Goal: Information Seeking & Learning: Learn about a topic

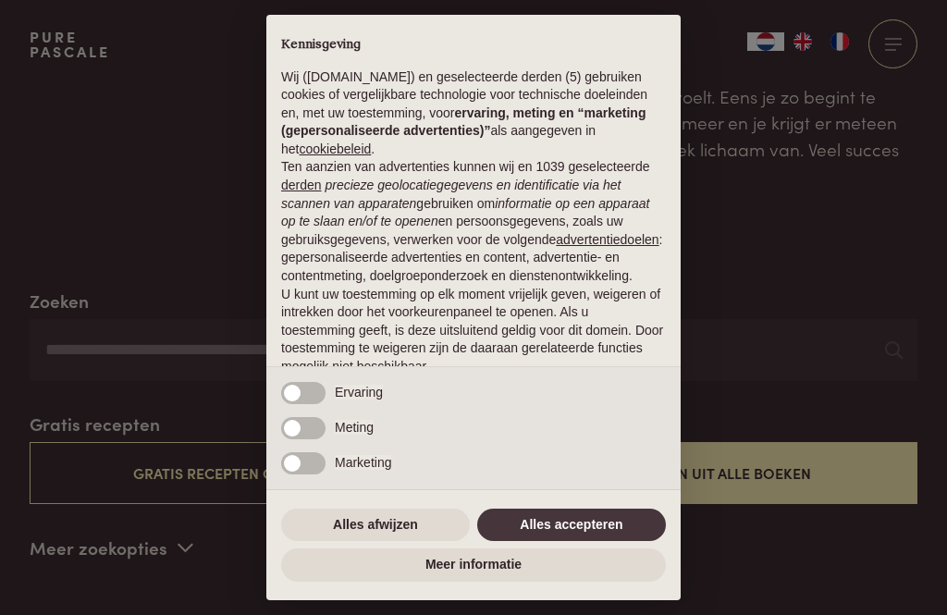
scroll to position [191, 0]
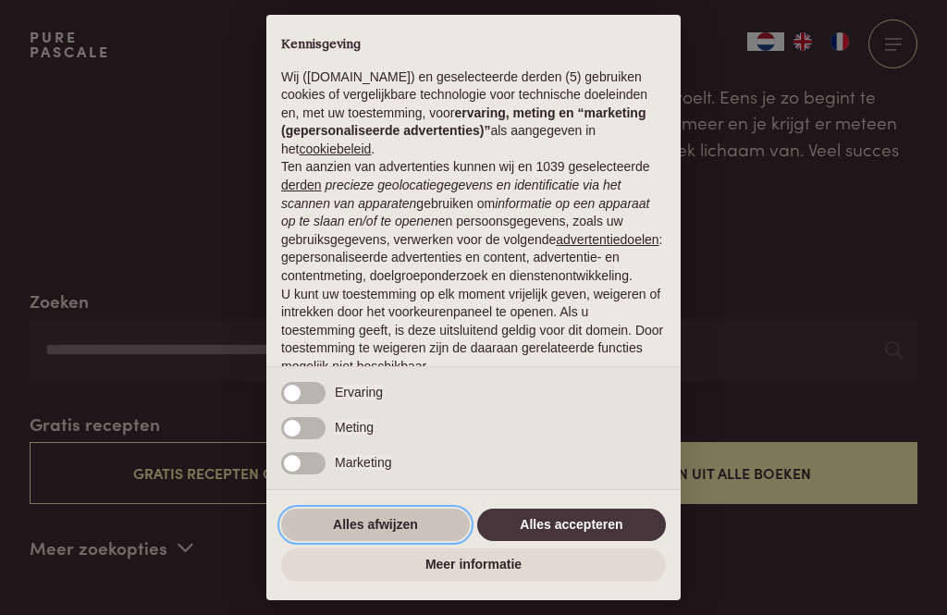
click at [363, 521] on button "Alles afwijzen" at bounding box center [375, 525] width 189 height 33
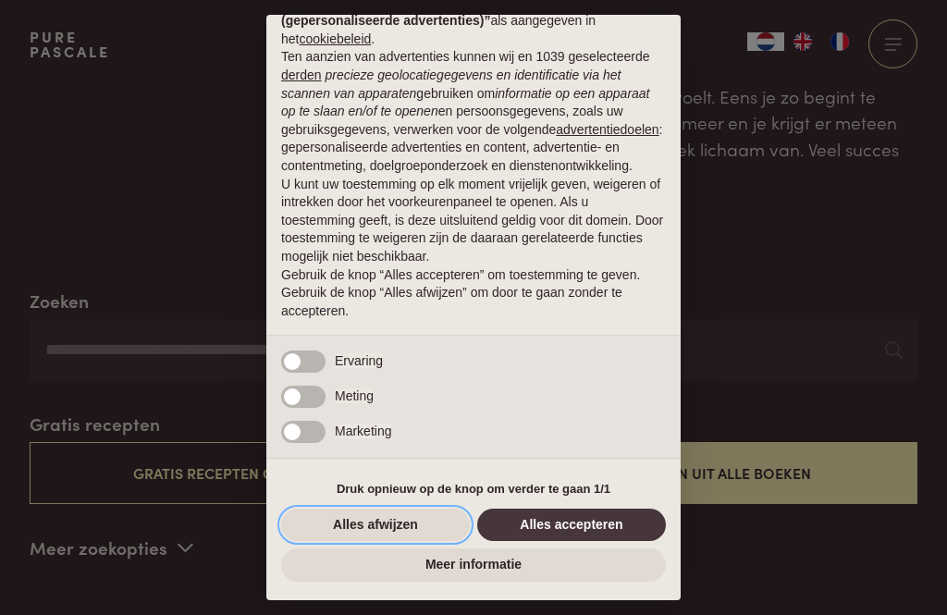
click at [377, 525] on button "Alles afwijzen" at bounding box center [375, 525] width 189 height 33
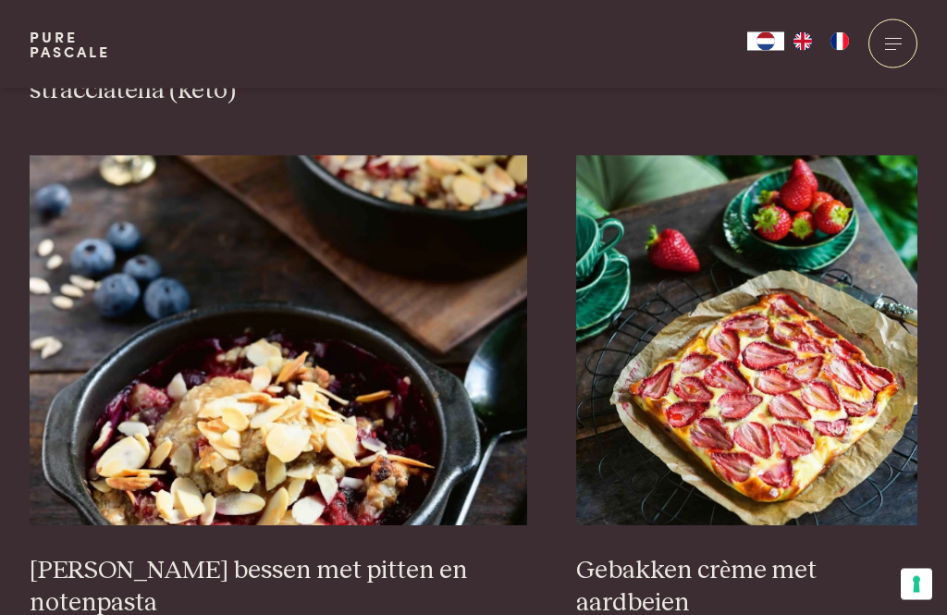
scroll to position [3187, 0]
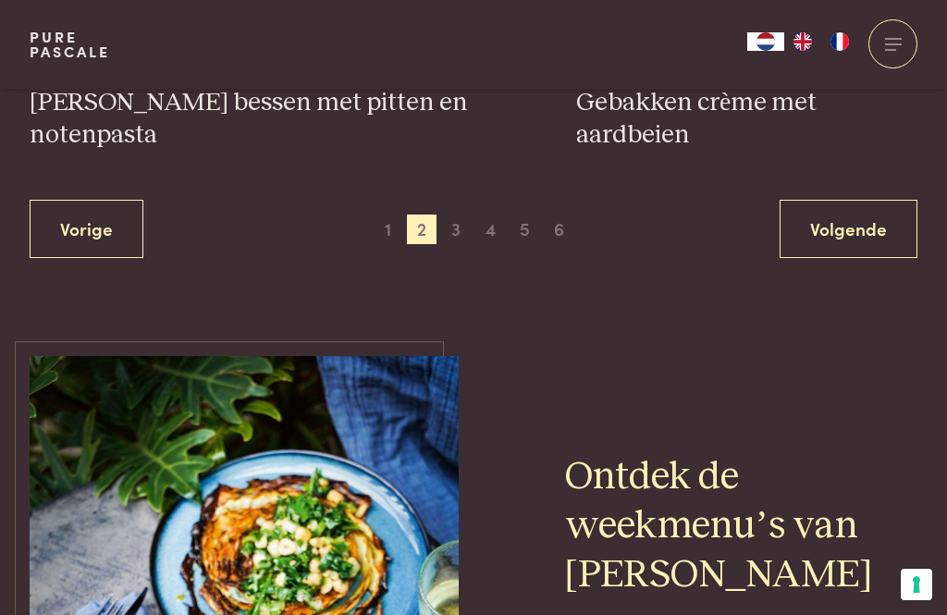
click at [860, 221] on link "Volgende" at bounding box center [849, 229] width 138 height 58
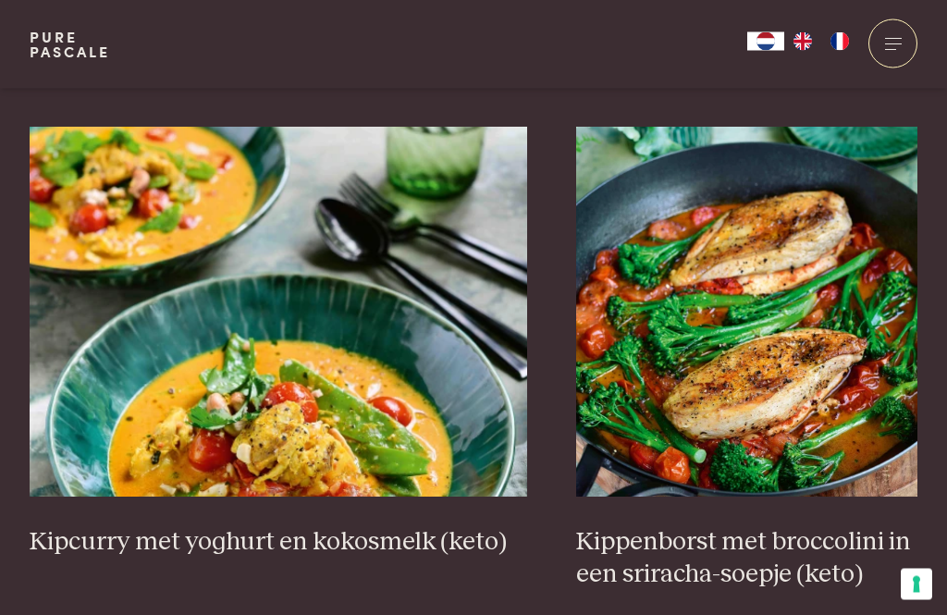
scroll to position [3364, 0]
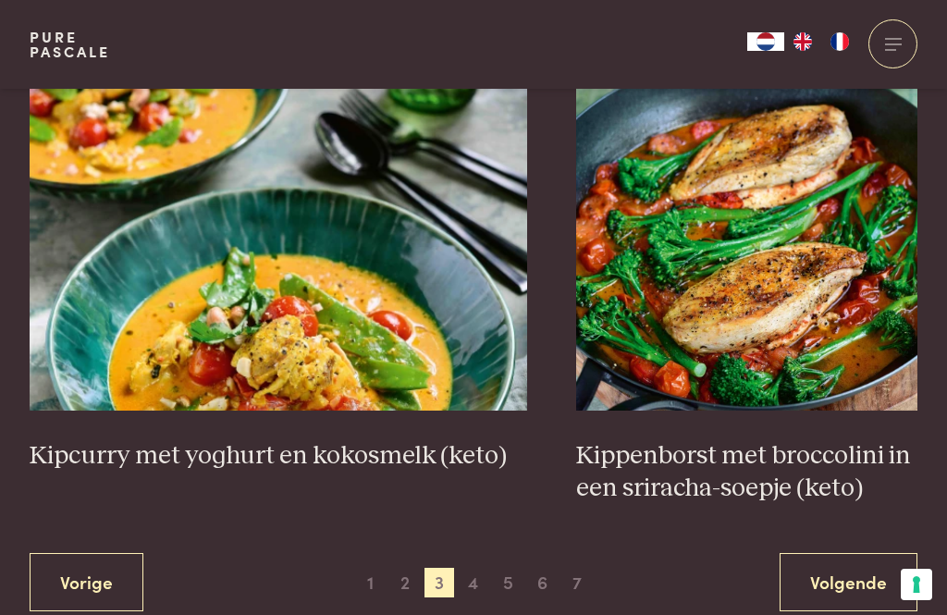
click at [853, 564] on link "Volgende" at bounding box center [849, 582] width 138 height 58
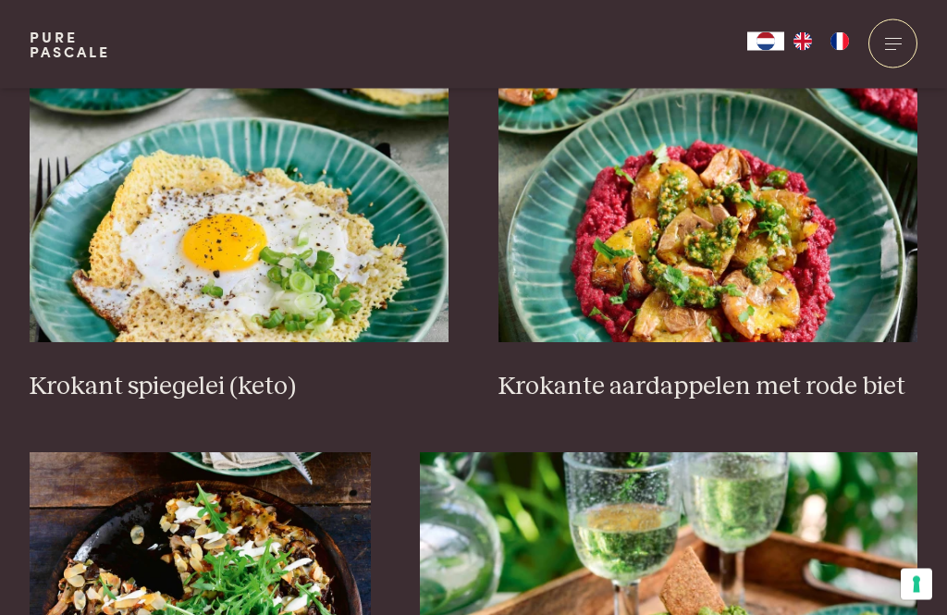
scroll to position [796, 0]
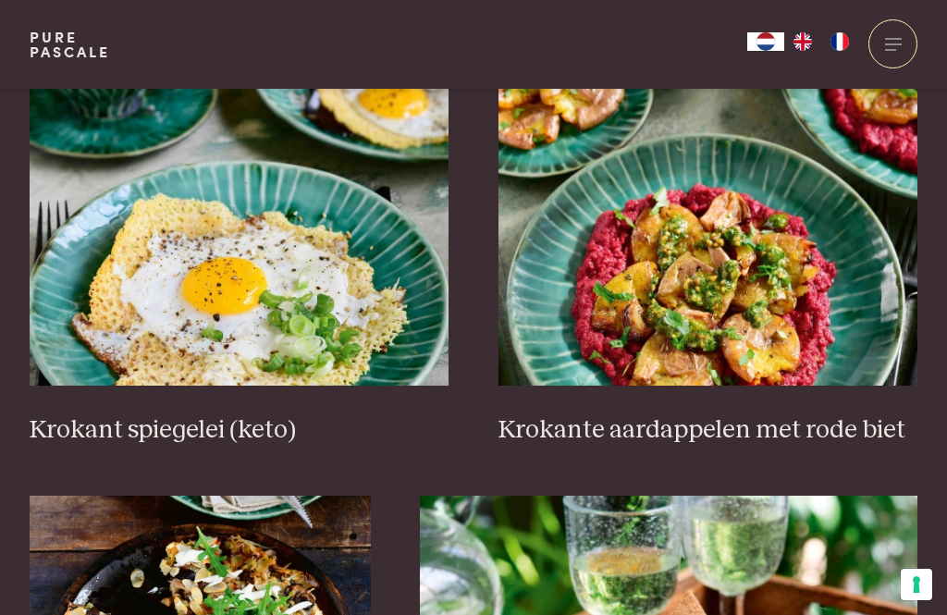
click at [292, 286] on img at bounding box center [240, 201] width 420 height 370
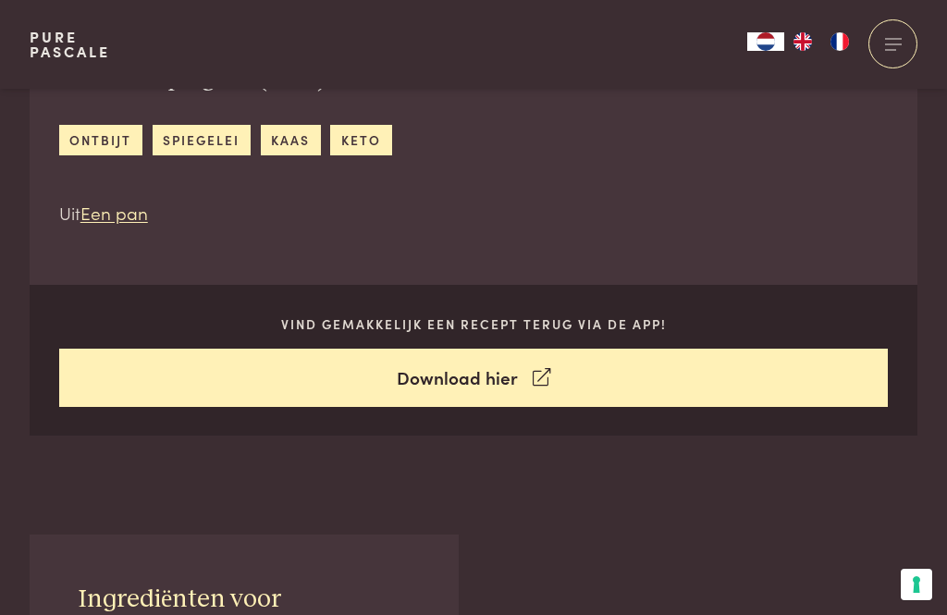
scroll to position [656, 0]
